Goal: Task Accomplishment & Management: Use online tool/utility

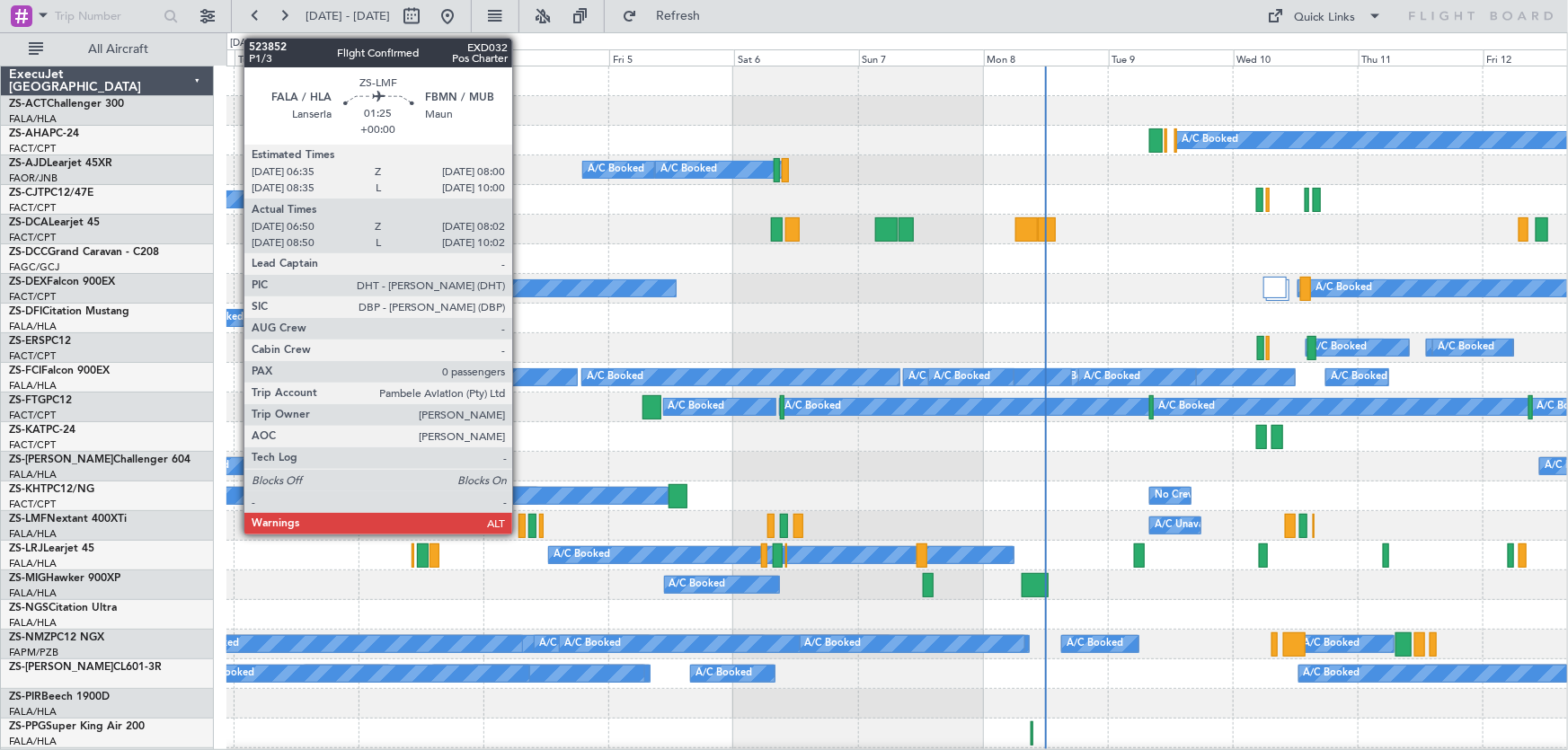
click at [520, 523] on div at bounding box center [521, 526] width 7 height 24
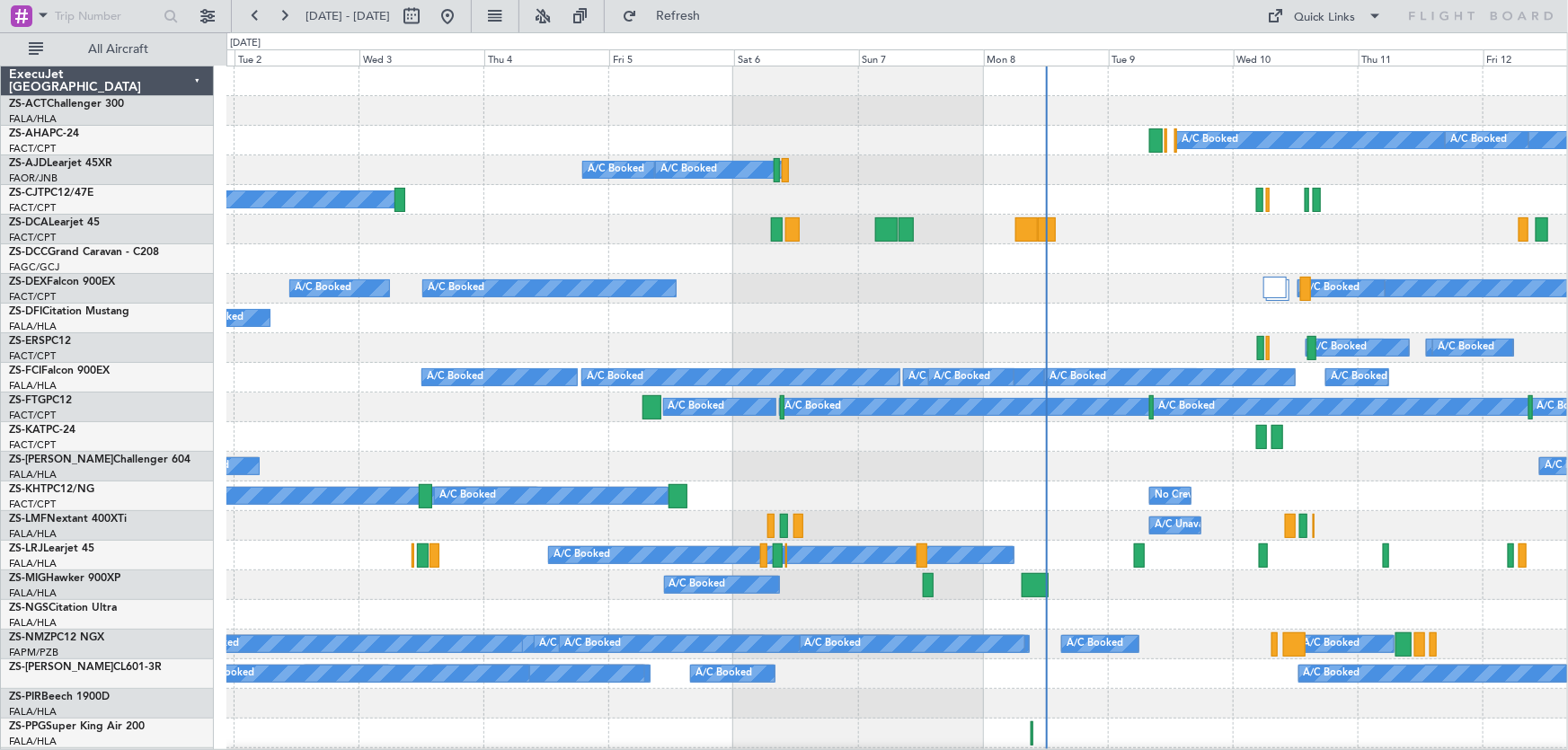
click at [1370, 467] on div "A/C Booked A/C Booked" at bounding box center [896, 467] width 1341 height 30
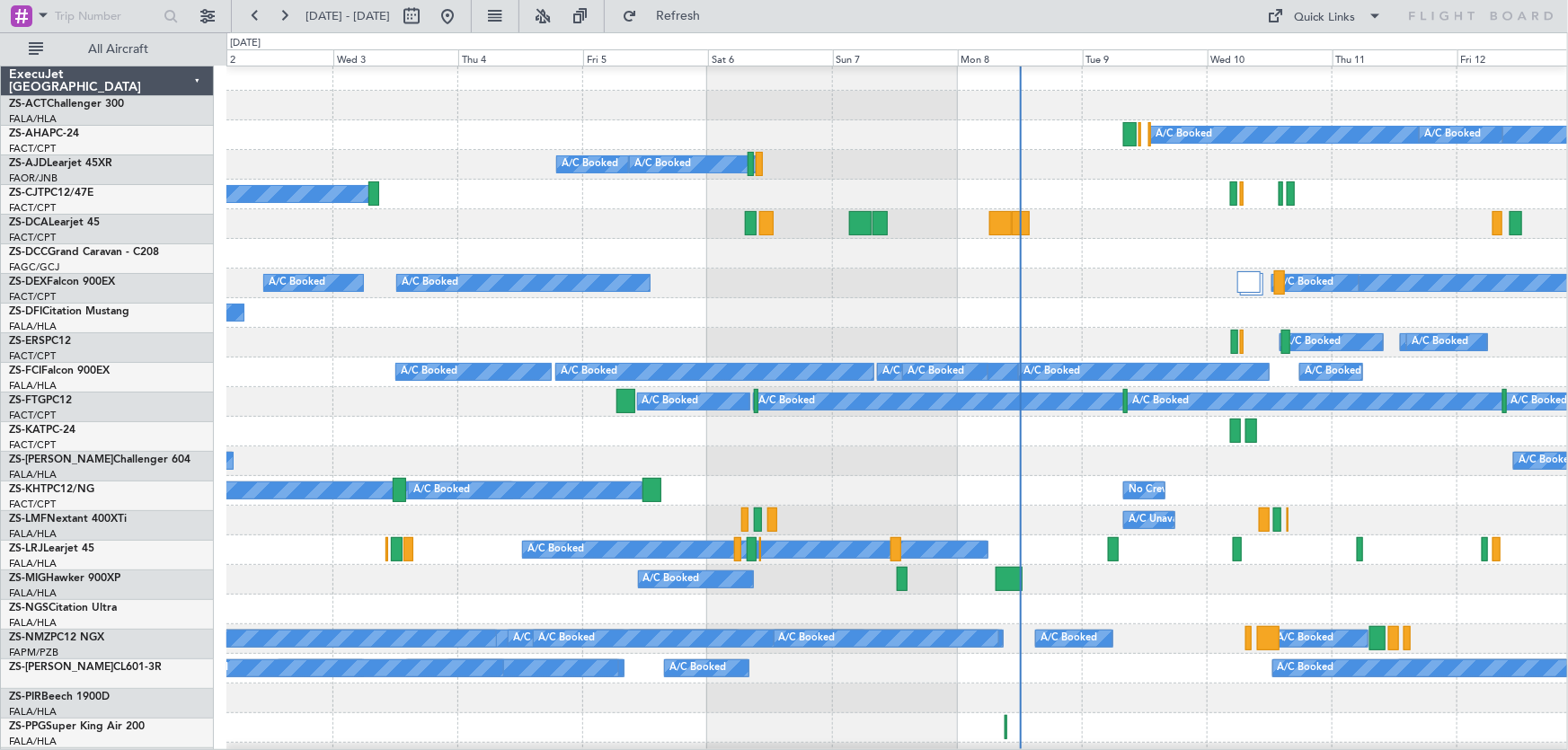
scroll to position [6, 0]
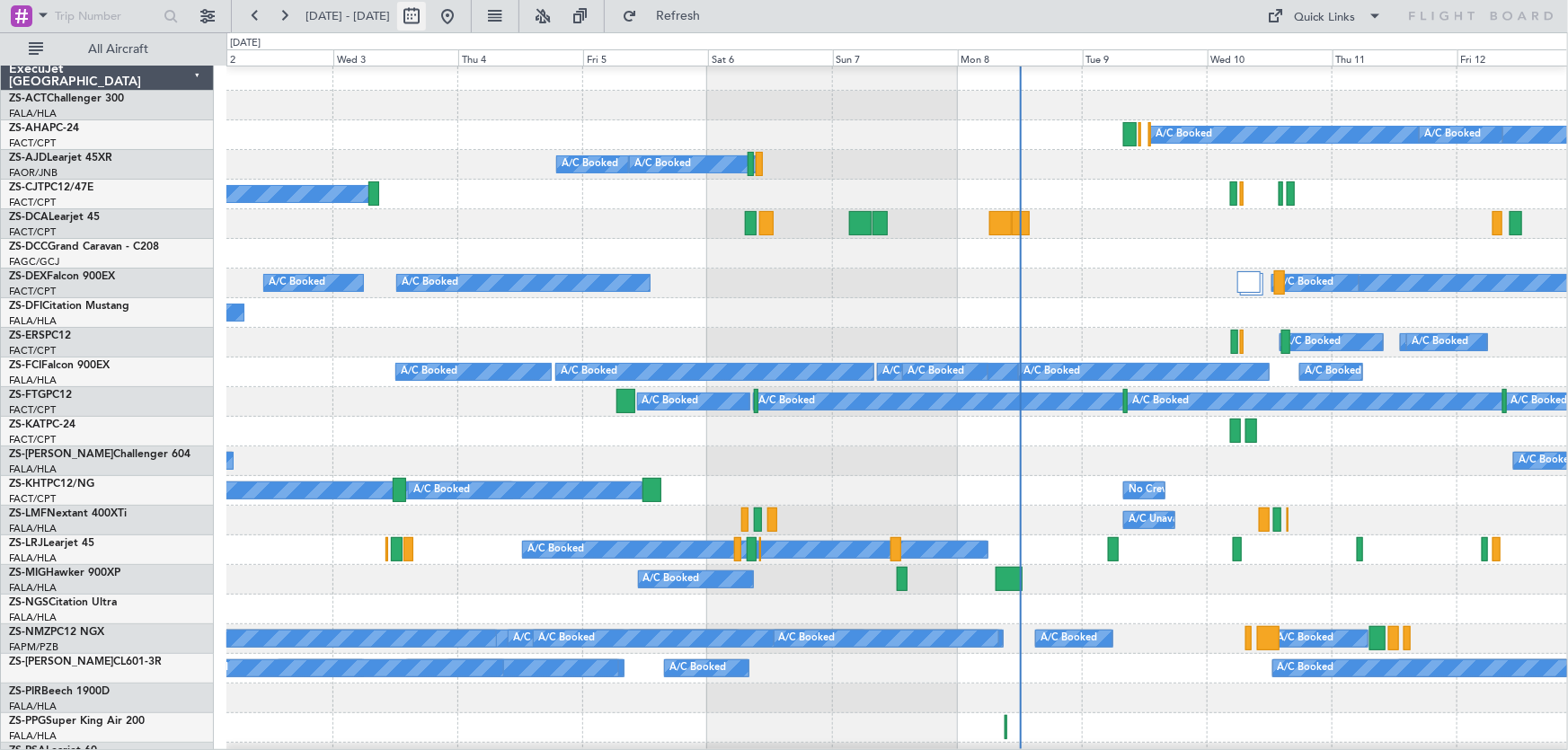
click at [426, 21] on button at bounding box center [412, 16] width 29 height 29
select select "9"
select select "2025"
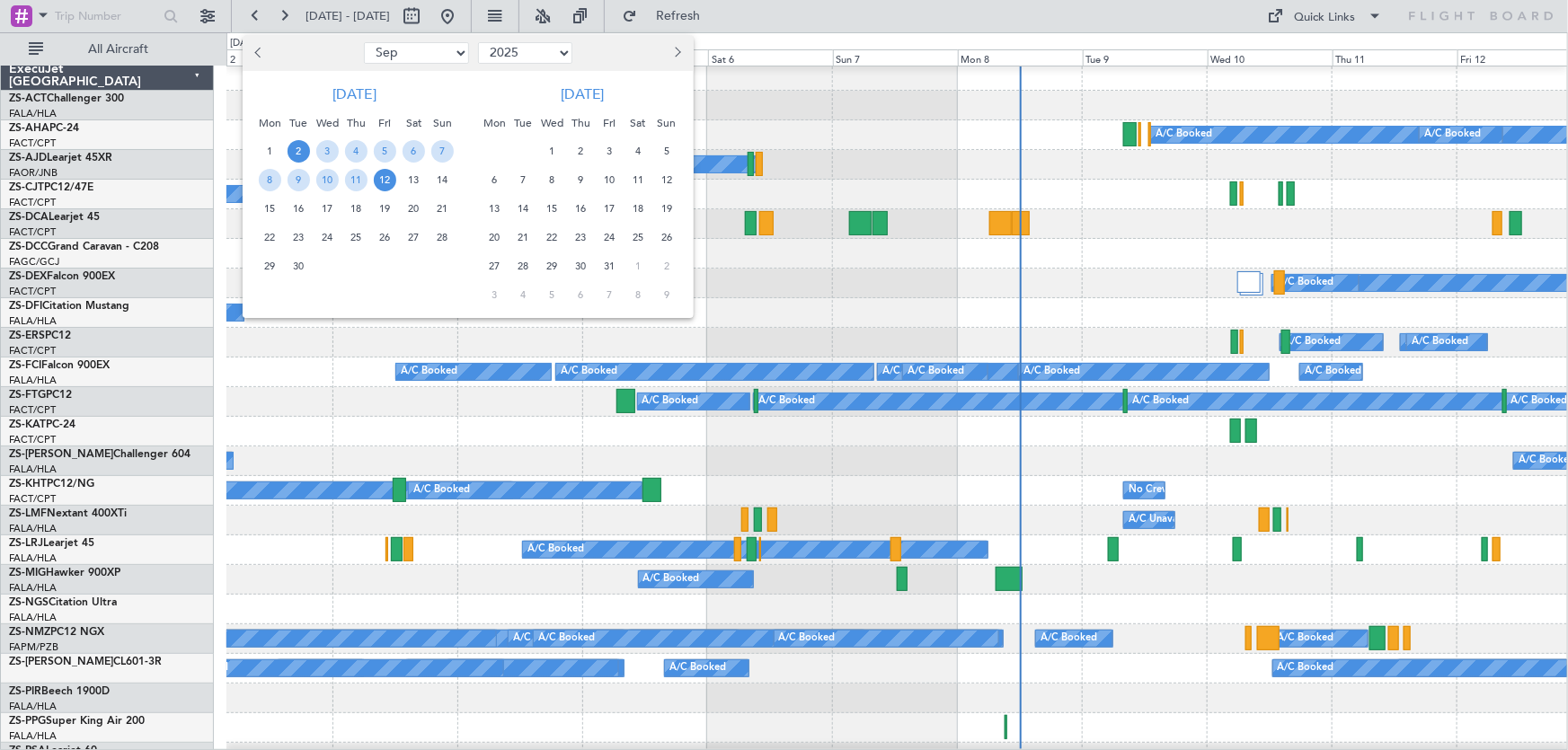
click at [613, 154] on span "3" at bounding box center [610, 151] width 22 height 22
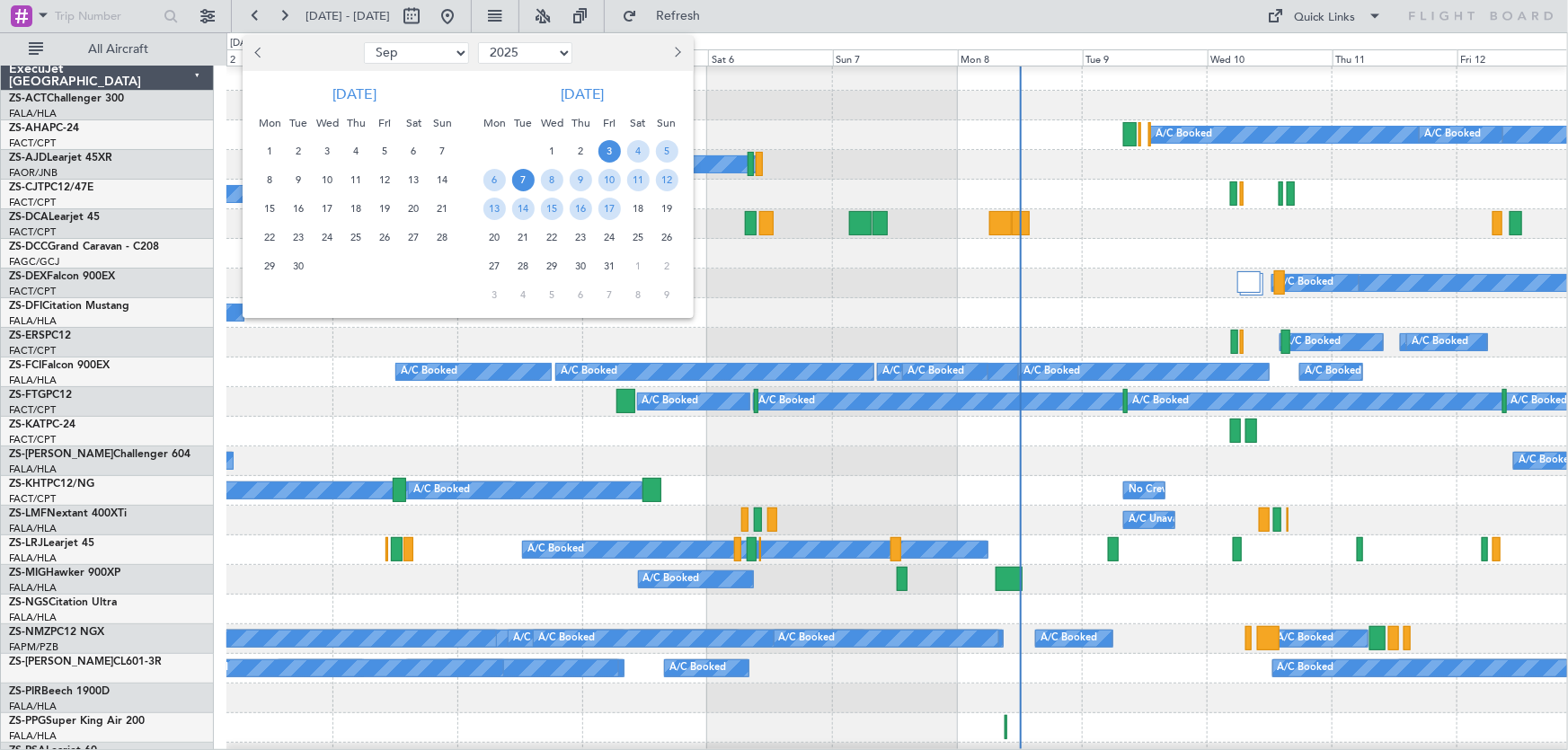
click at [517, 179] on span "7" at bounding box center [524, 180] width 22 height 22
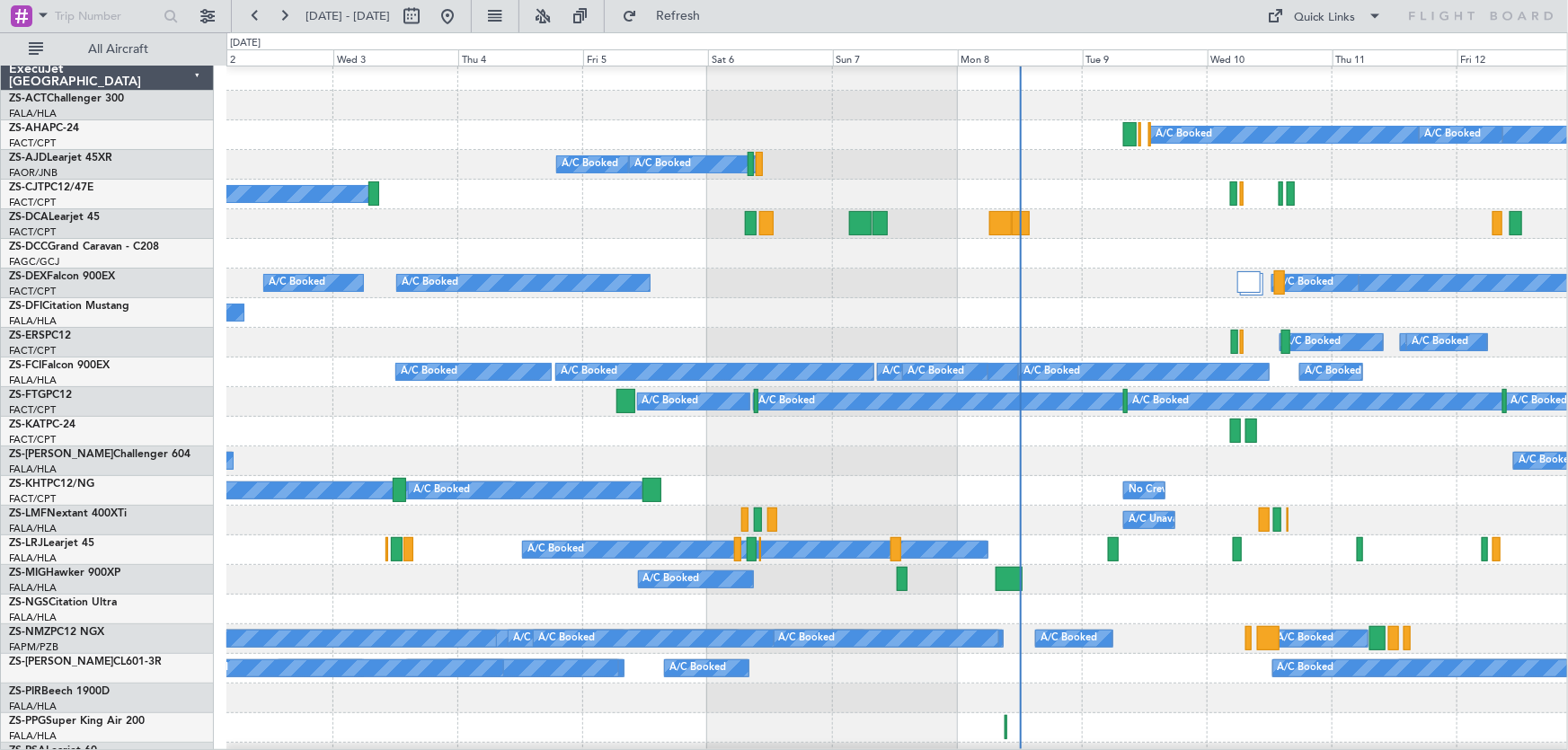
select select "10"
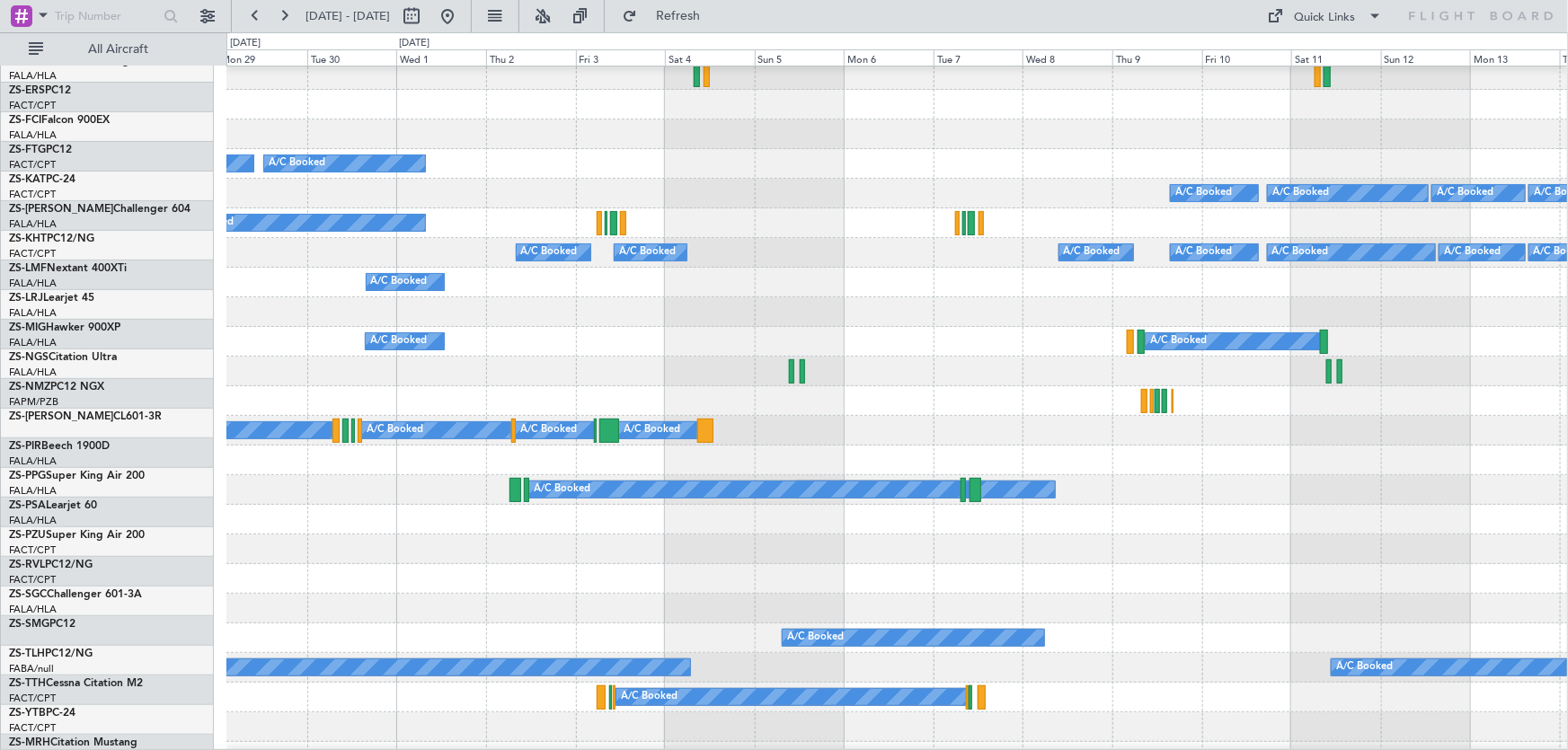
scroll to position [413, 0]
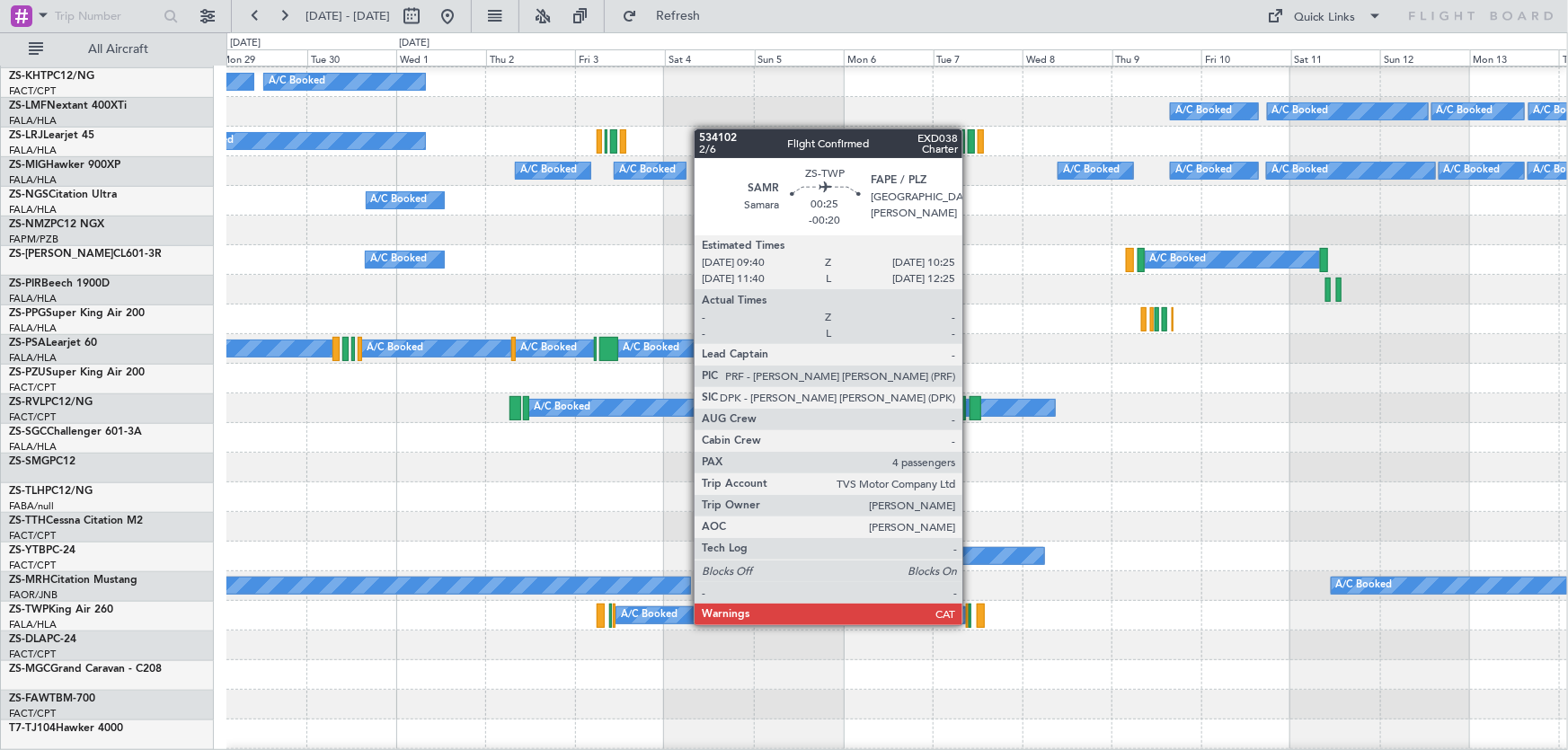
click at [971, 624] on div at bounding box center [971, 616] width 4 height 24
